Goal: Navigation & Orientation: Find specific page/section

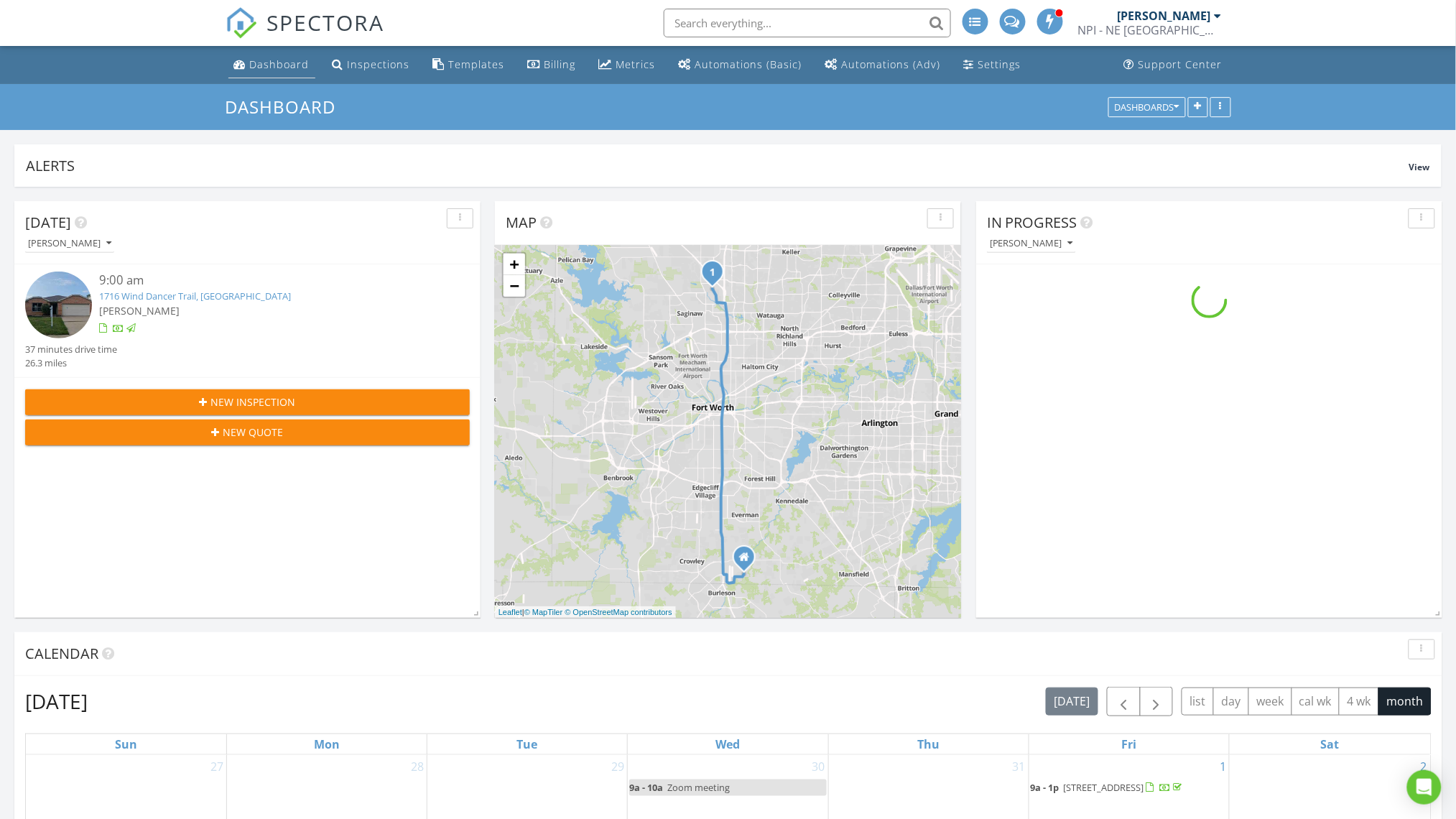
click at [281, 63] on div "Dashboard" at bounding box center [280, 64] width 60 height 13
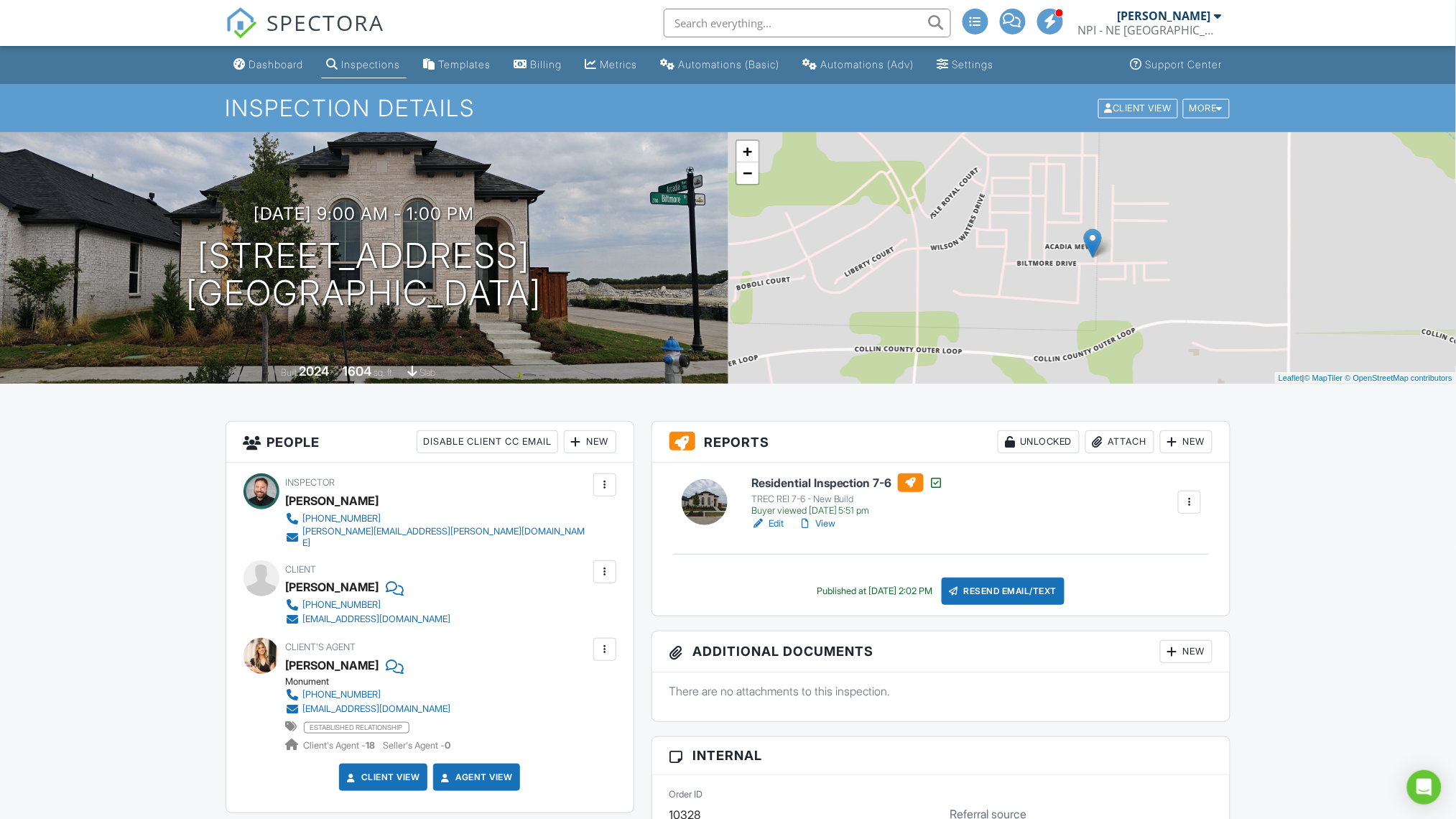
click at [1215, 13] on div at bounding box center [1219, 15] width 7 height 11
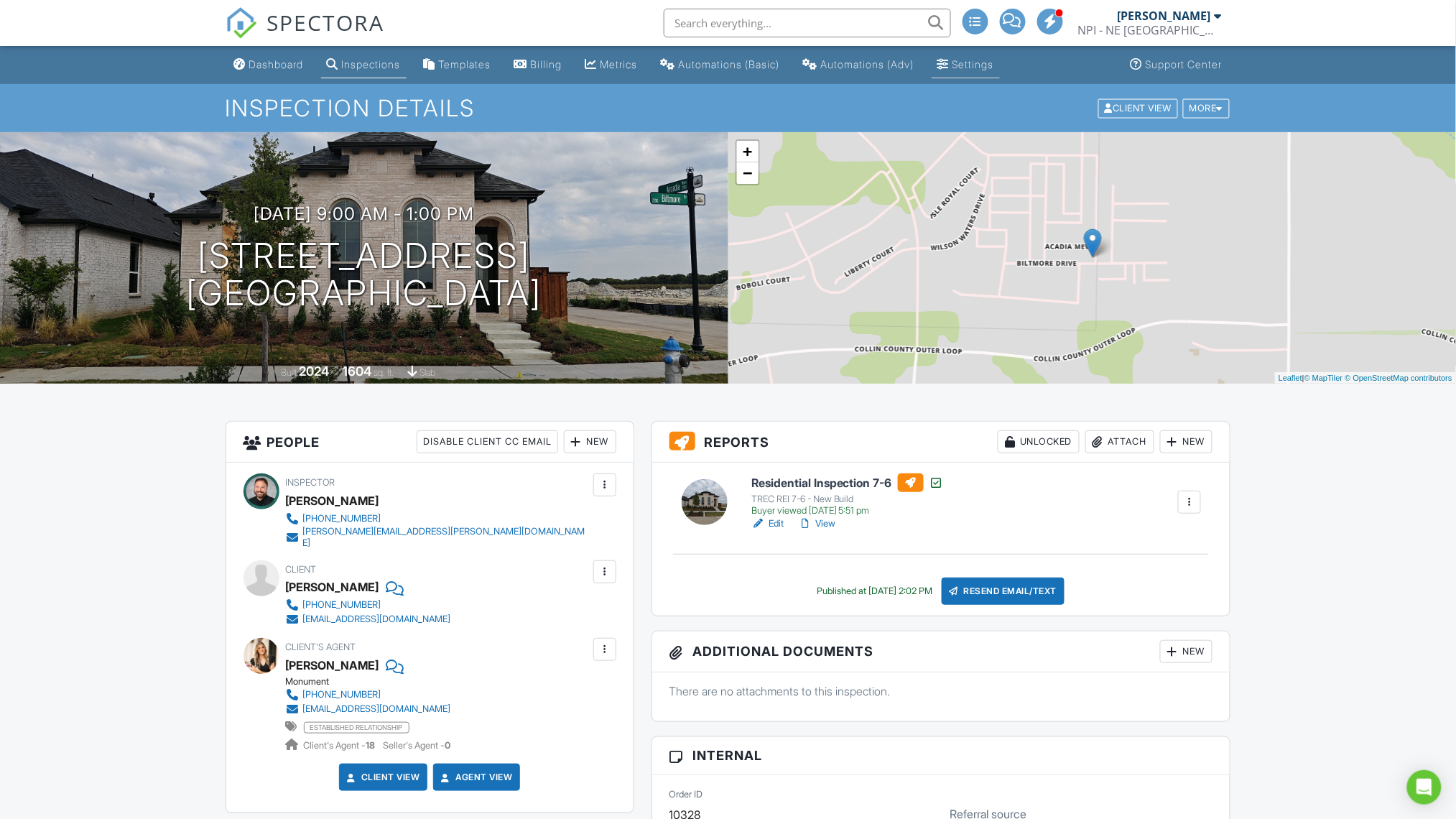
click at [994, 70] on div "Settings" at bounding box center [974, 64] width 42 height 12
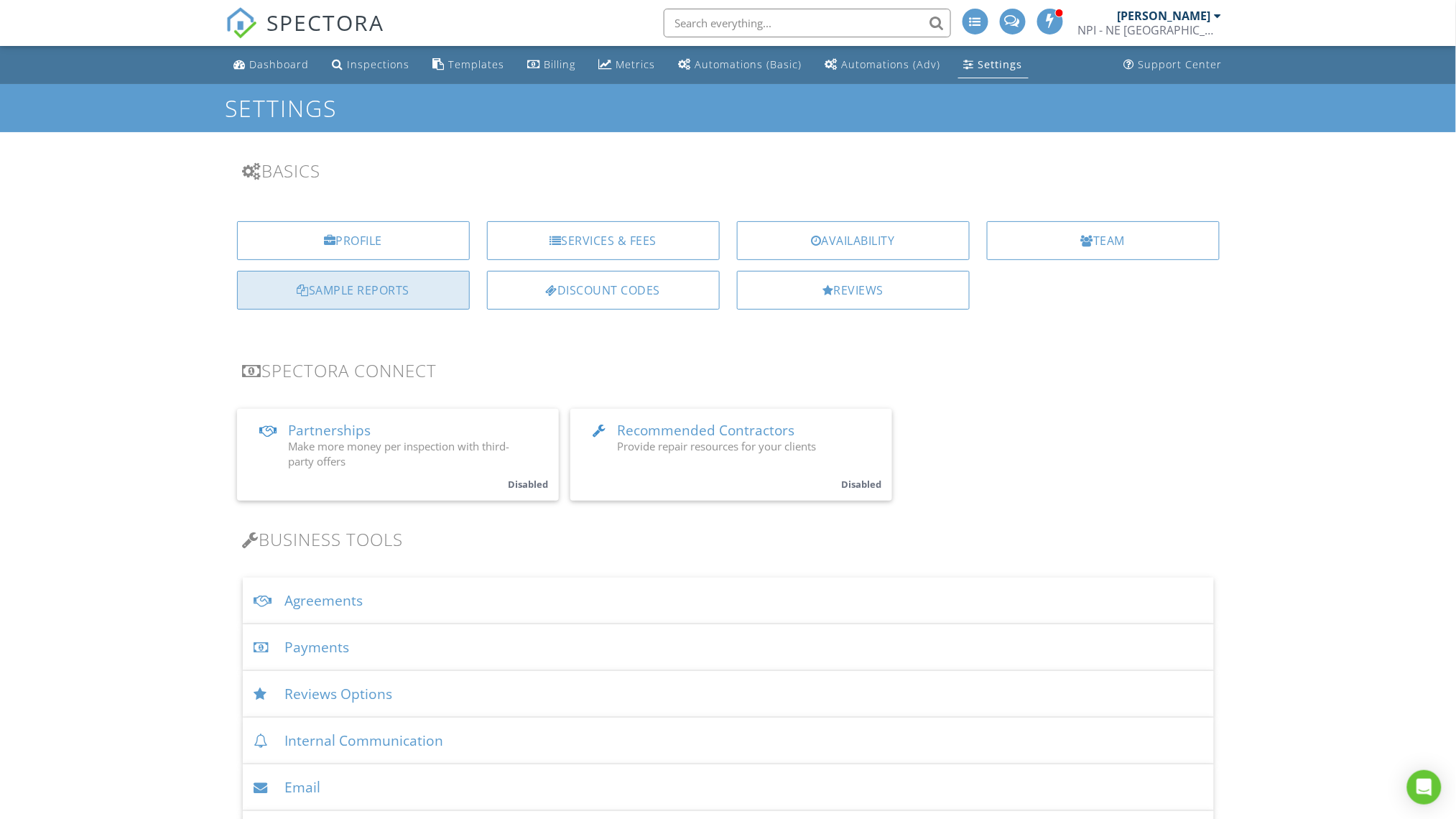
click at [425, 294] on div "Sample Reports" at bounding box center [354, 291] width 233 height 39
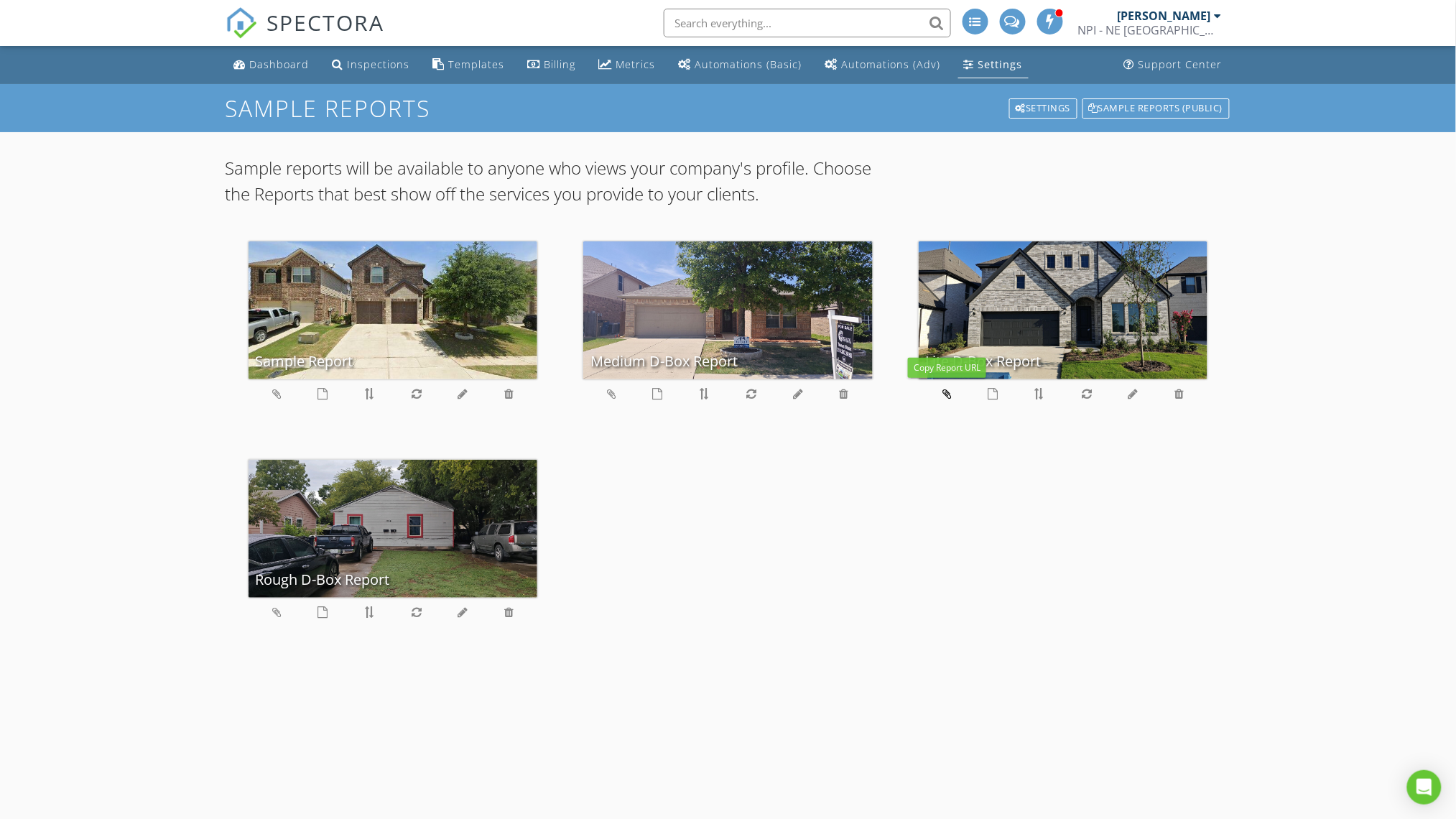
click at [946, 394] on icon at bounding box center [947, 393] width 9 height 11
click at [1312, 330] on div "Sample Reports Settings Sample Reports (public) Sample reports will be availabl…" at bounding box center [728, 493] width 1456 height 819
click at [613, 392] on icon at bounding box center [611, 393] width 9 height 11
click at [278, 613] on icon at bounding box center [277, 612] width 9 height 11
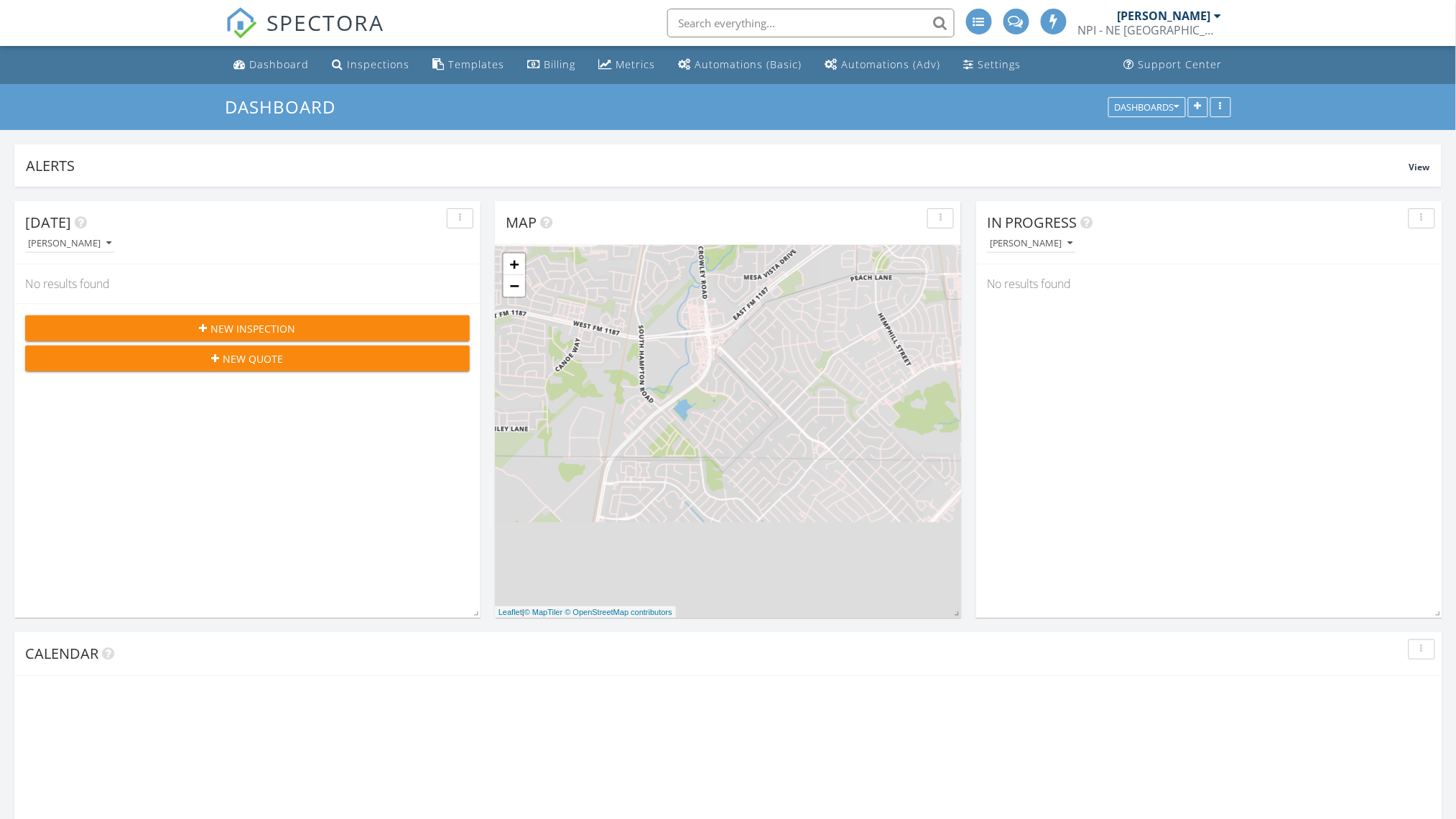
scroll to position [7, 7]
